Goal: Navigation & Orientation: Find specific page/section

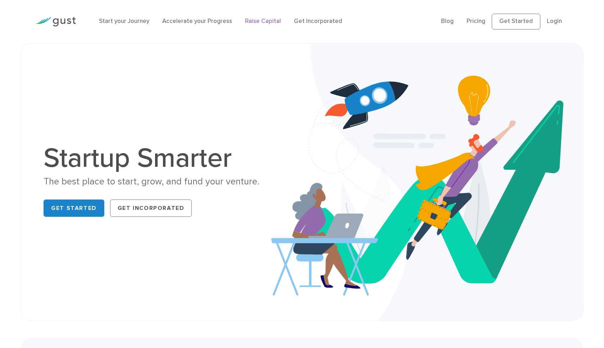
click at [266, 19] on link "Raise Capital" at bounding box center [263, 21] width 36 height 7
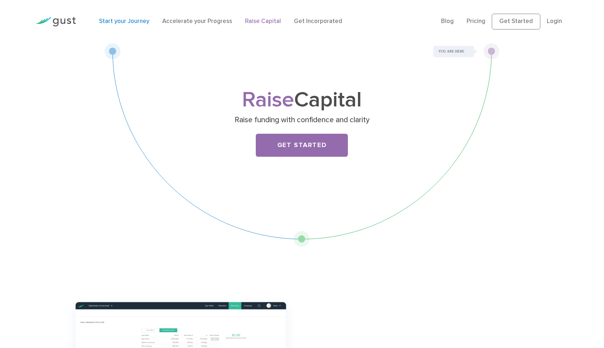
click at [117, 22] on link "Start your Journey" at bounding box center [124, 21] width 50 height 7
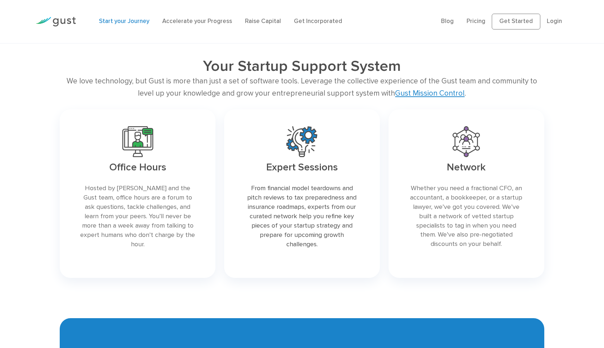
scroll to position [1375, 0]
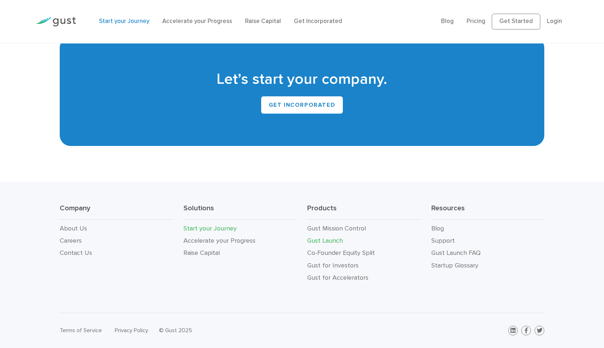
click at [335, 241] on link "Gust Launch" at bounding box center [325, 241] width 36 height 8
